Goal: Communication & Community: Answer question/provide support

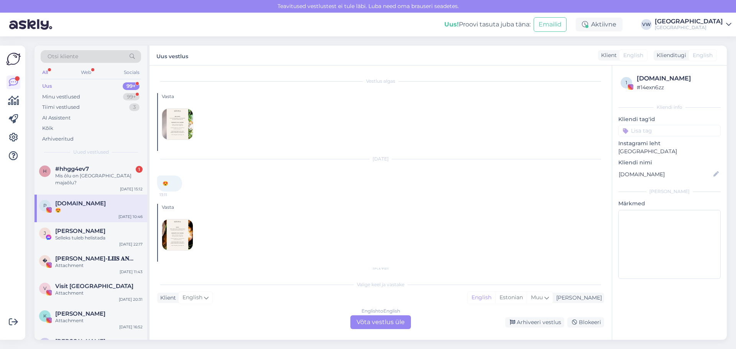
scroll to position [41, 0]
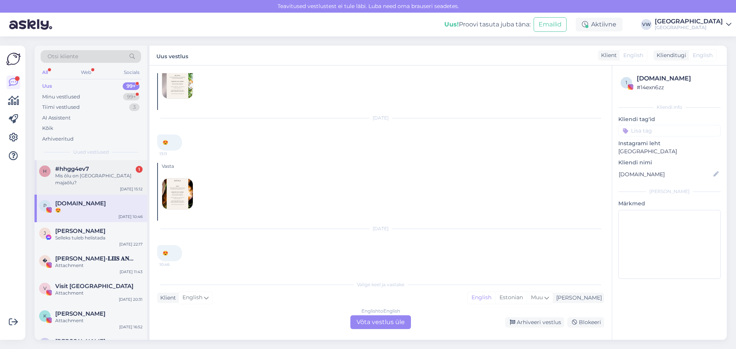
click at [102, 171] on div "#hhgg4ev7 1" at bounding box center [98, 169] width 87 height 7
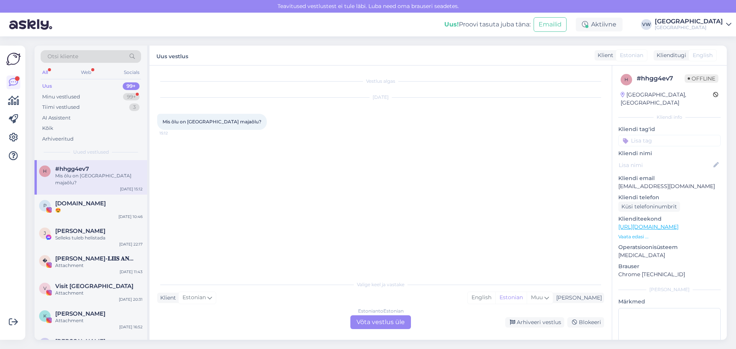
scroll to position [0, 0]
click at [72, 207] on div "😍" at bounding box center [98, 210] width 87 height 7
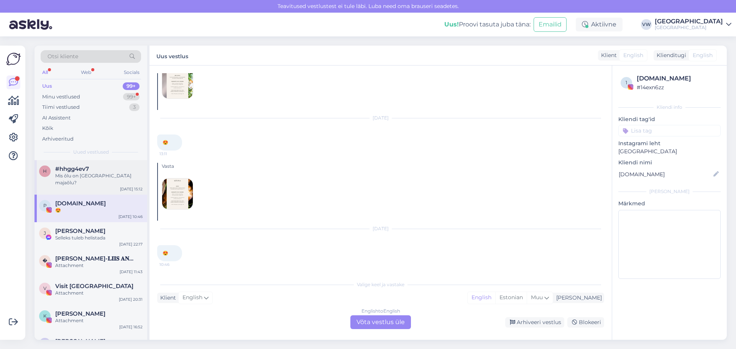
click at [92, 171] on div "#hhgg4ev7" at bounding box center [98, 169] width 87 height 7
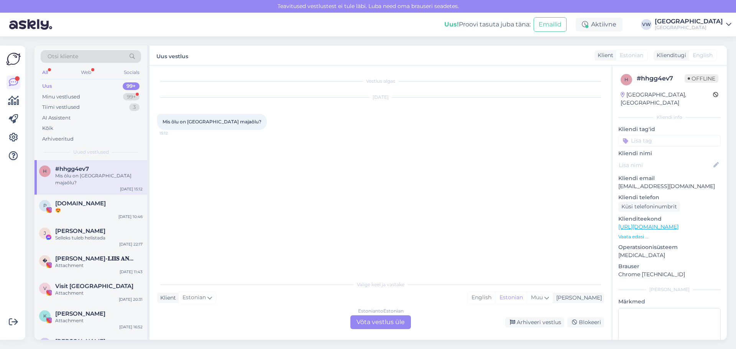
click at [366, 324] on div "Estonian to Estonian Võta vestlus üle" at bounding box center [380, 322] width 61 height 14
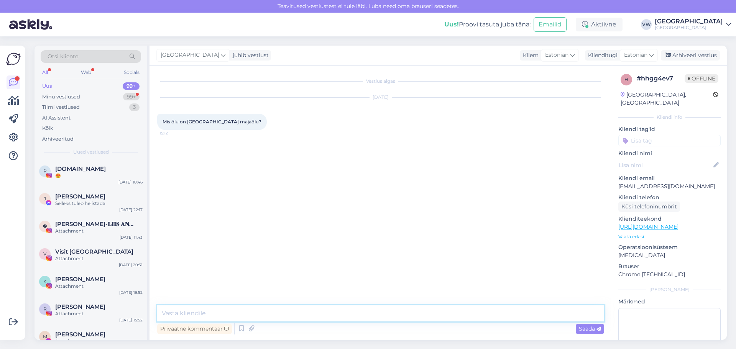
click at [315, 307] on textarea at bounding box center [380, 314] width 447 height 16
type textarea "Tervist! Kuna tegemist on eritellimusega, siis ei saa seda kahjuks avalikustada…"
click at [579, 330] on span "Saada" at bounding box center [590, 328] width 22 height 7
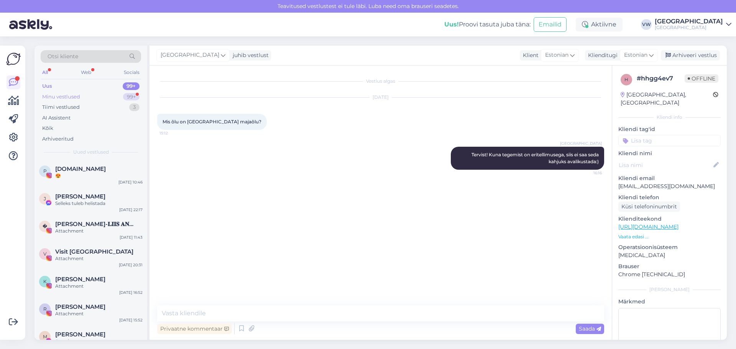
click at [100, 94] on div "Minu vestlused 99+" at bounding box center [91, 97] width 100 height 11
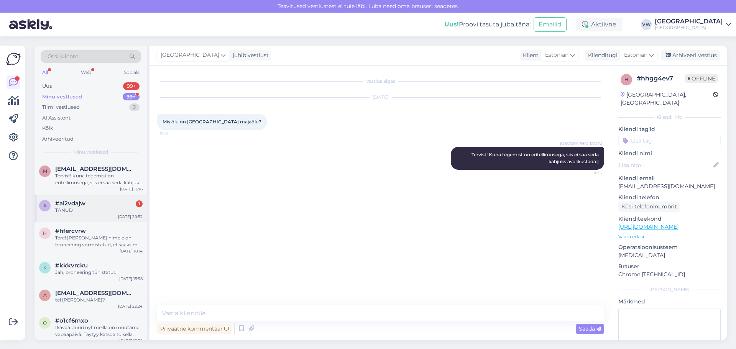
click at [126, 202] on div "#al2vdajw 1" at bounding box center [98, 203] width 87 height 7
click at [124, 179] on div "Tervist! Kuna tegemist on eritellimusega, siis ei saa seda kahjuks avalikustada…" at bounding box center [98, 179] width 87 height 14
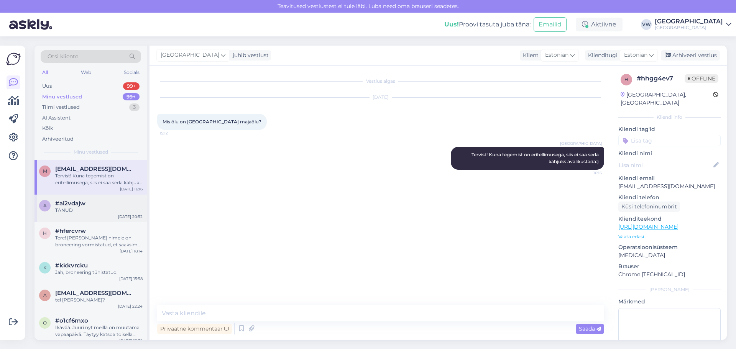
click at [118, 214] on div "TÄNUD" at bounding box center [98, 210] width 87 height 7
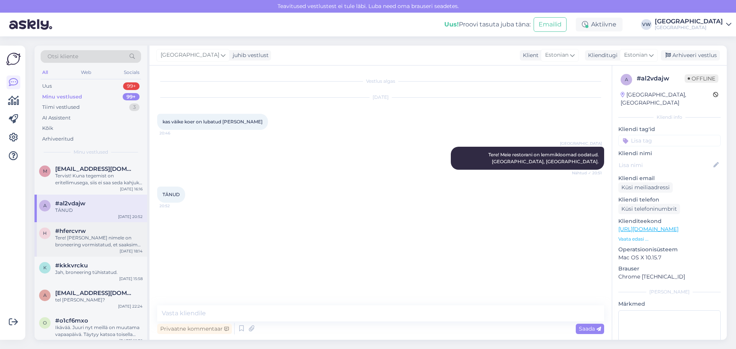
click at [104, 235] on div "Tere! [PERSON_NAME] nimele on broneering vormistatud, et saaksime muudatused te…" at bounding box center [98, 242] width 87 height 14
